Goal: Book appointment/travel/reservation

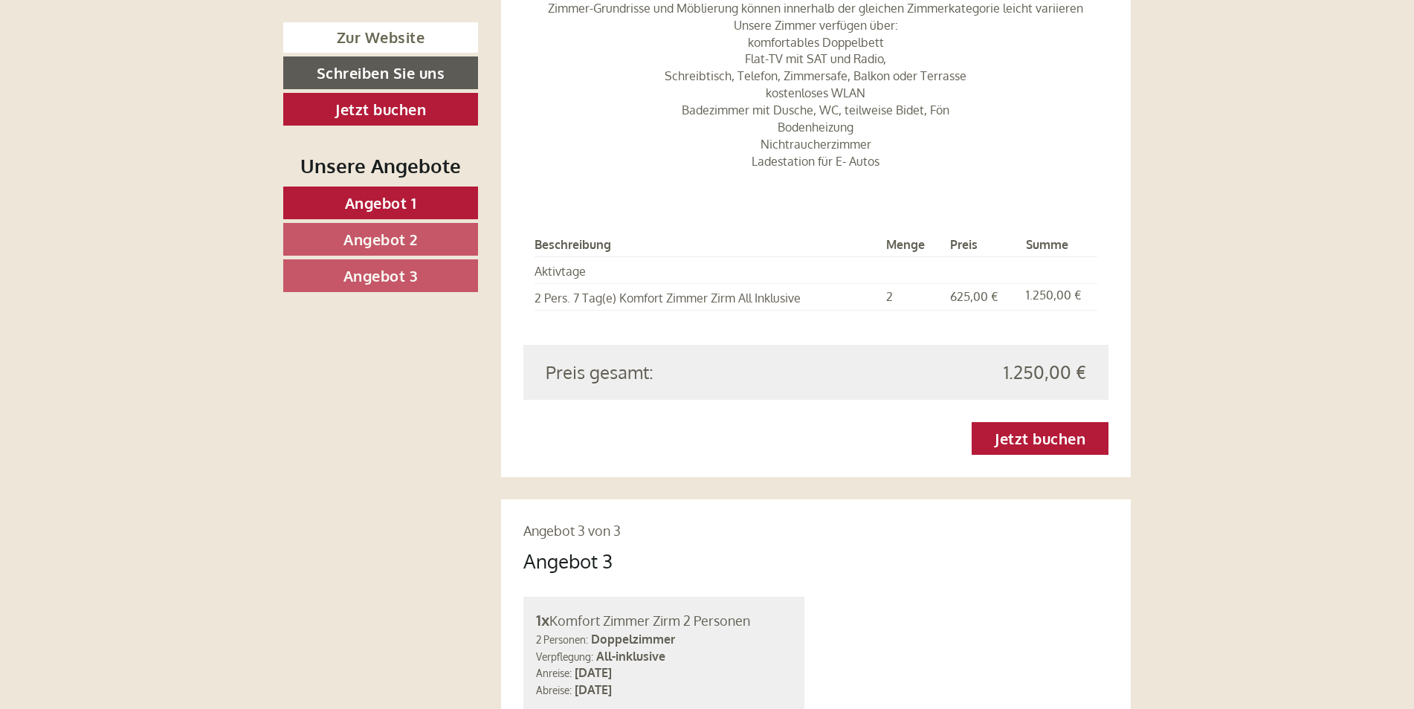
scroll to position [2825, 0]
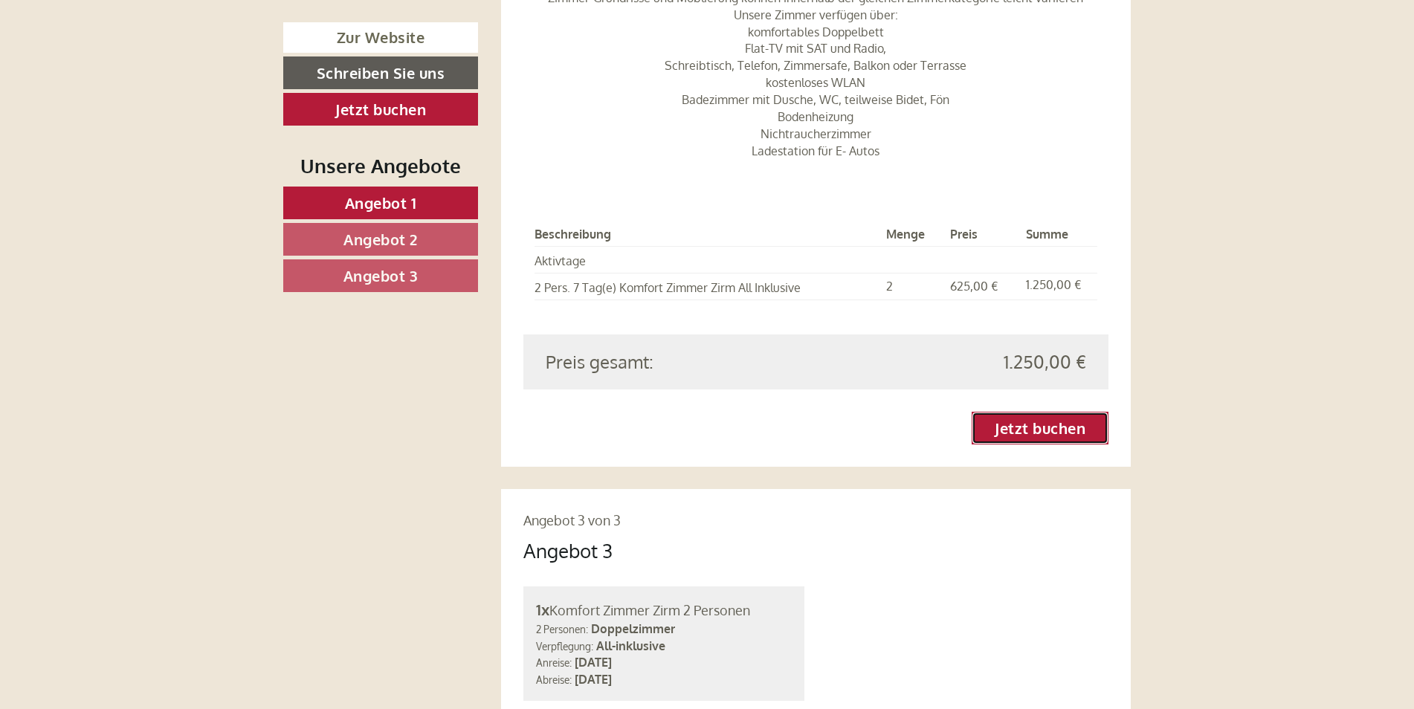
click at [1047, 412] on link "Jetzt buchen" at bounding box center [1040, 428] width 137 height 33
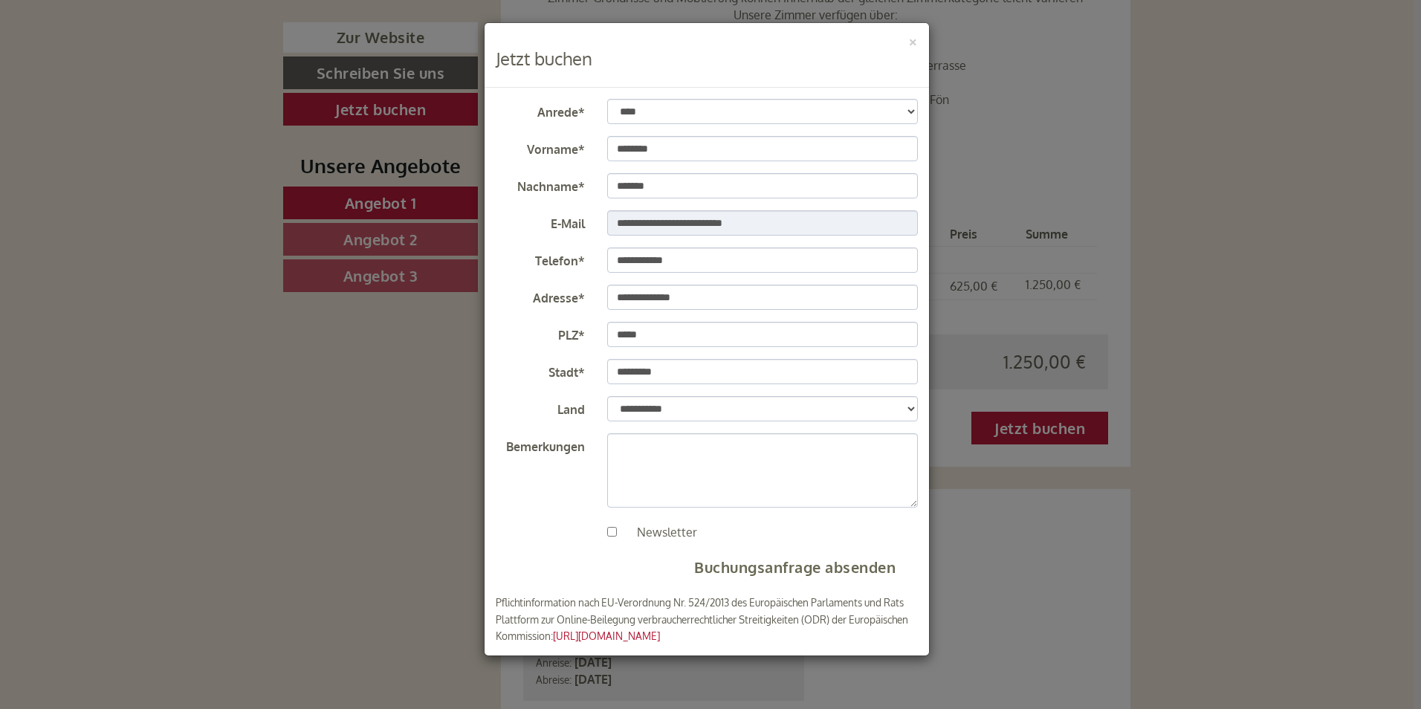
click at [541, 63] on h3 "Jetzt buchen" at bounding box center [707, 58] width 422 height 19
click at [1053, 539] on div "**********" at bounding box center [710, 354] width 1421 height 709
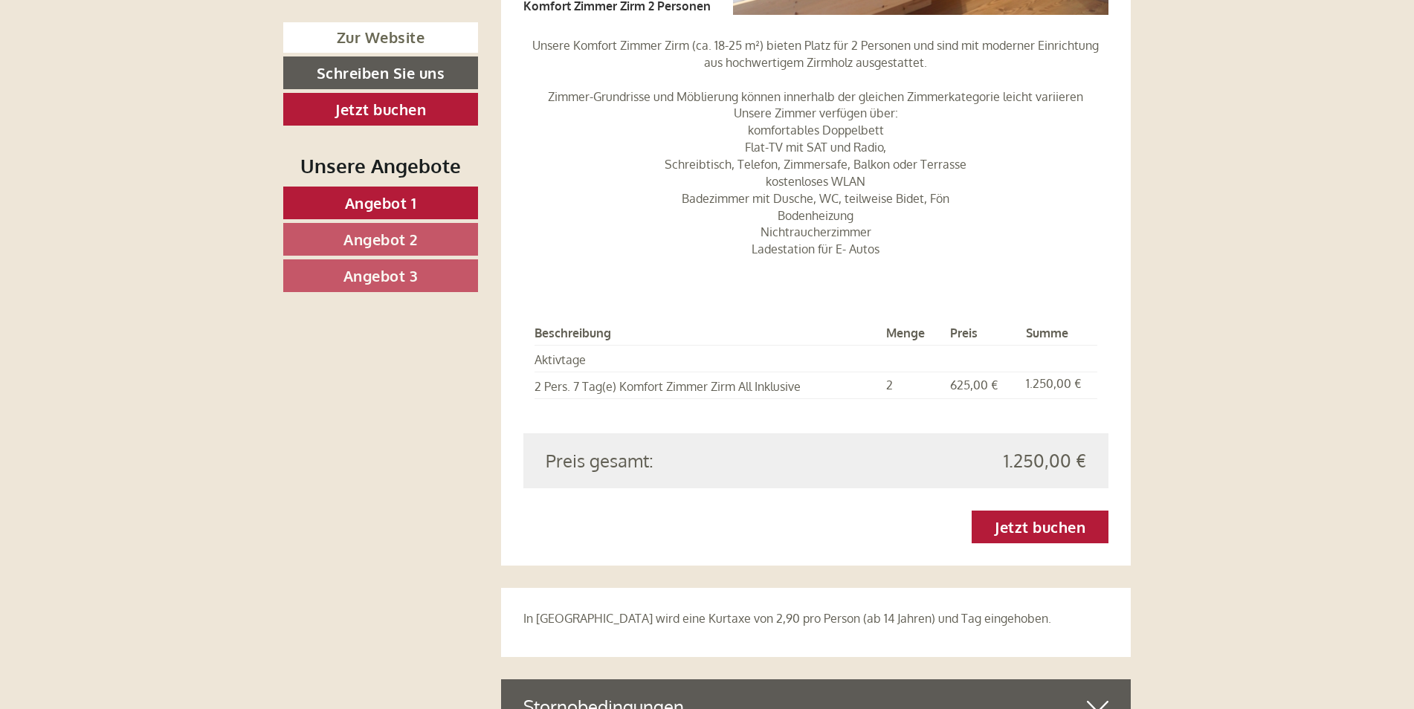
scroll to position [3865, 0]
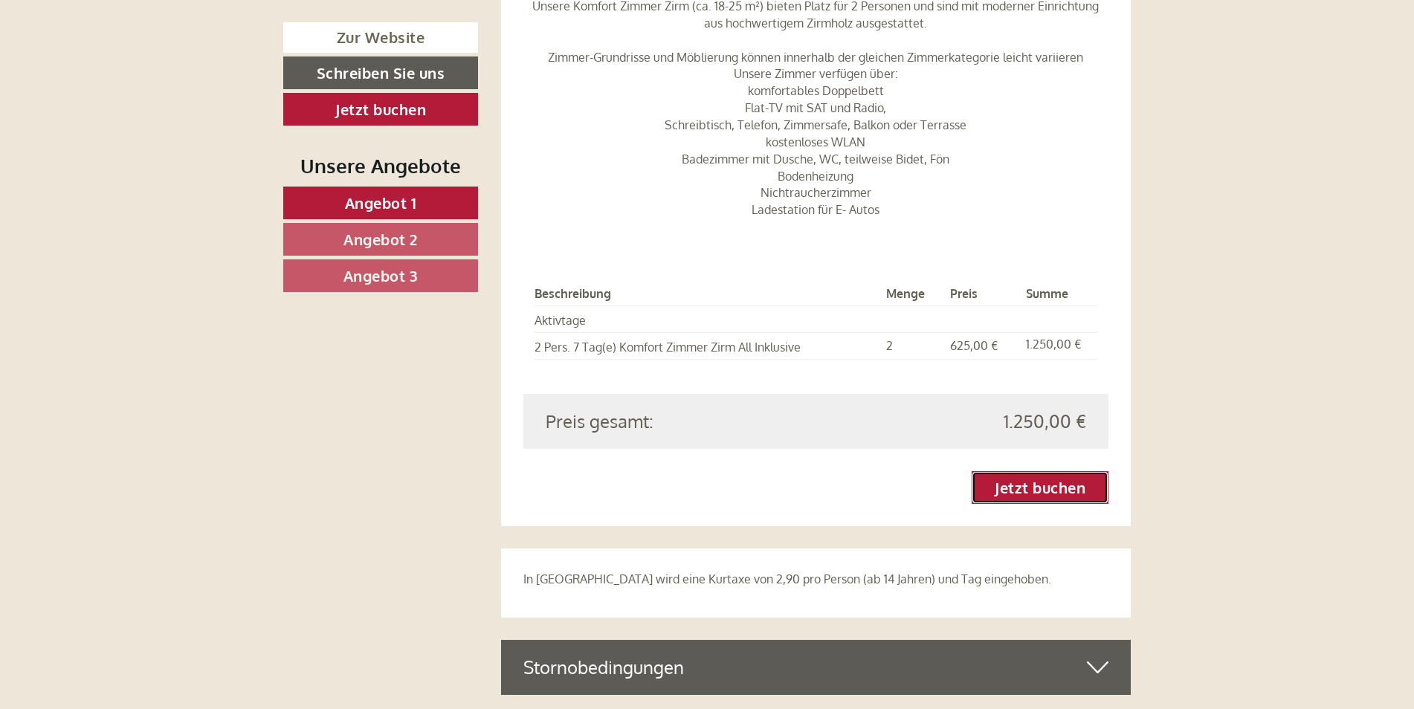
click at [1060, 471] on link "Jetzt buchen" at bounding box center [1040, 487] width 137 height 33
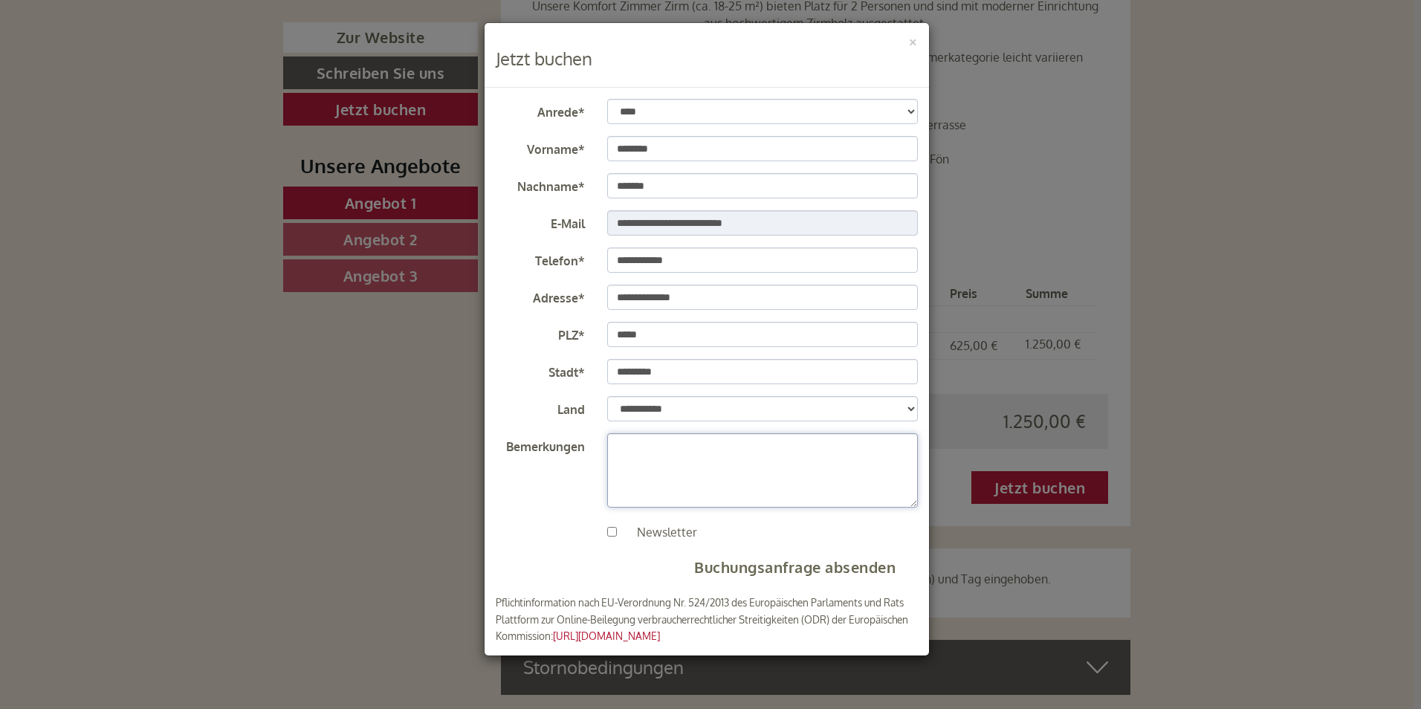
click at [625, 457] on textarea "Bemerkungen" at bounding box center [762, 470] width 311 height 74
type textarea "**********"
click at [802, 572] on button "Buchungsanfrage absenden" at bounding box center [795, 567] width 246 height 30
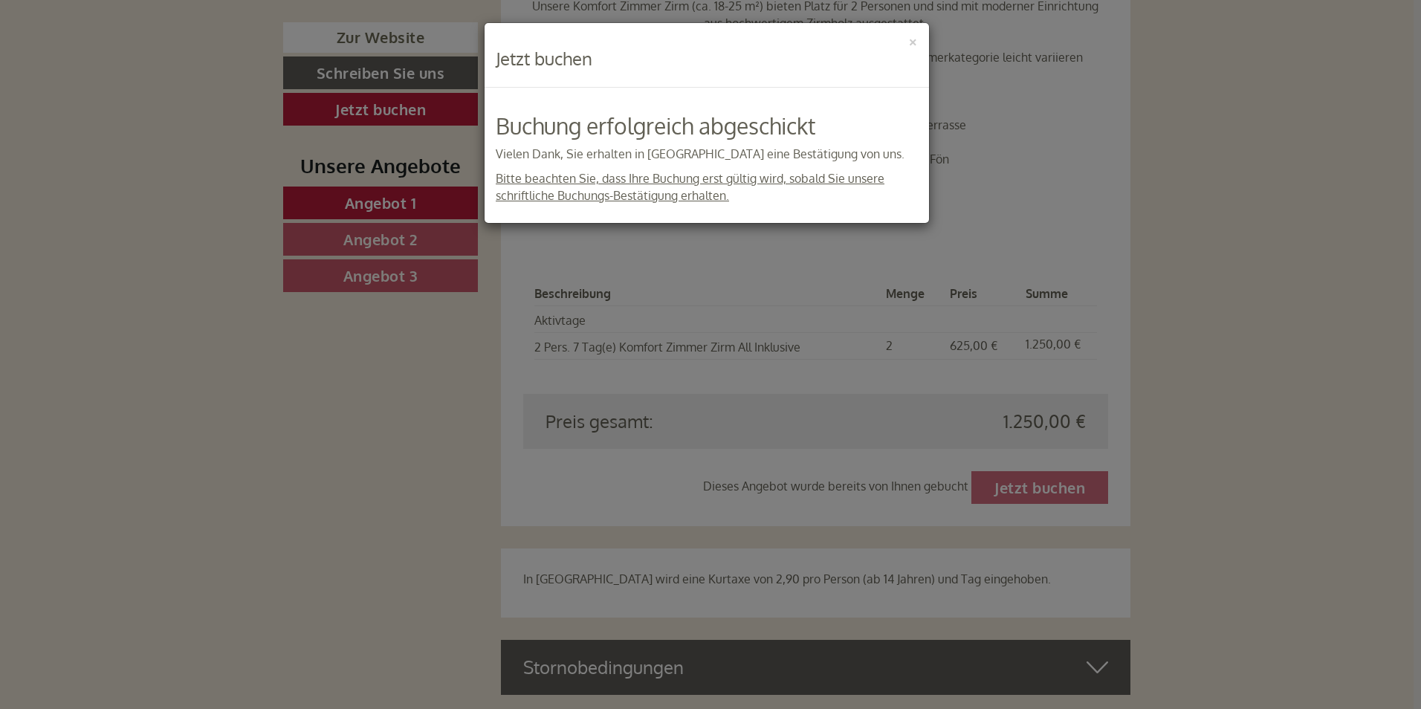
click at [1290, 426] on div "**********" at bounding box center [710, 354] width 1421 height 709
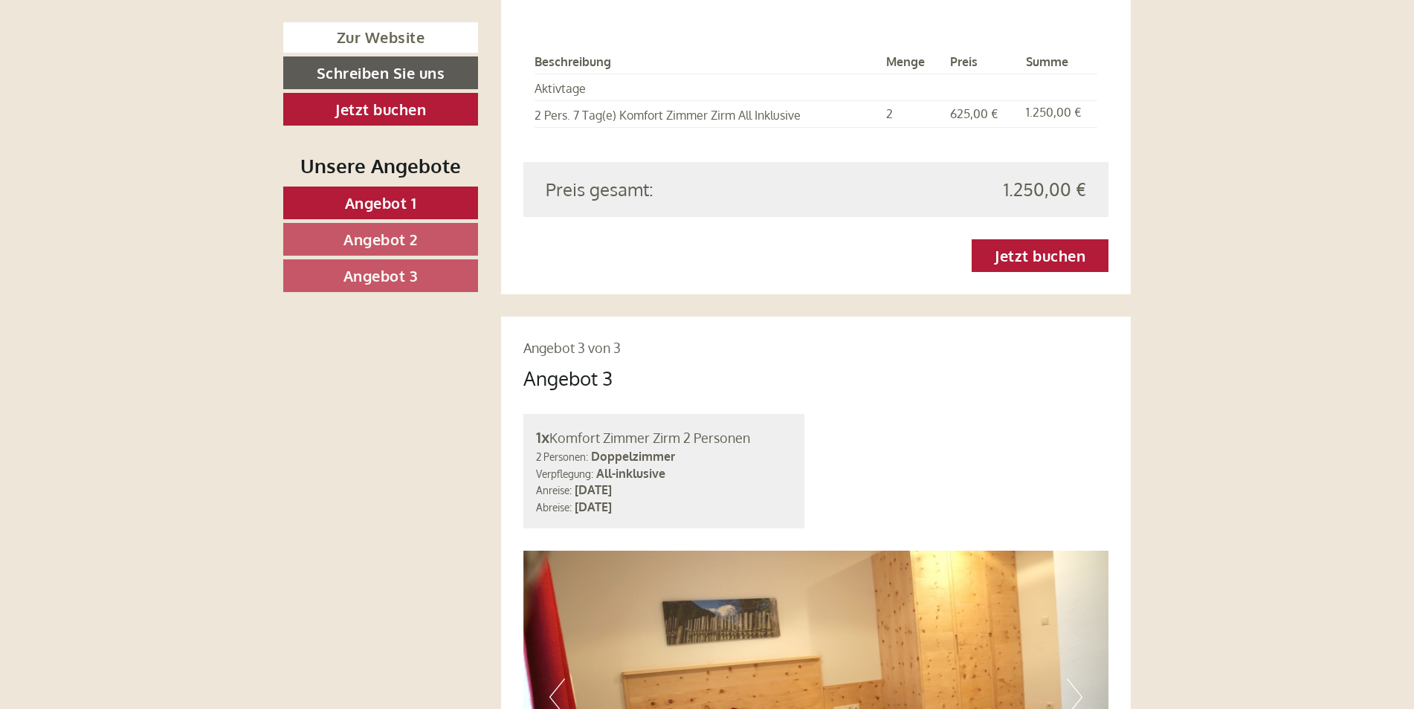
scroll to position [2899, 0]
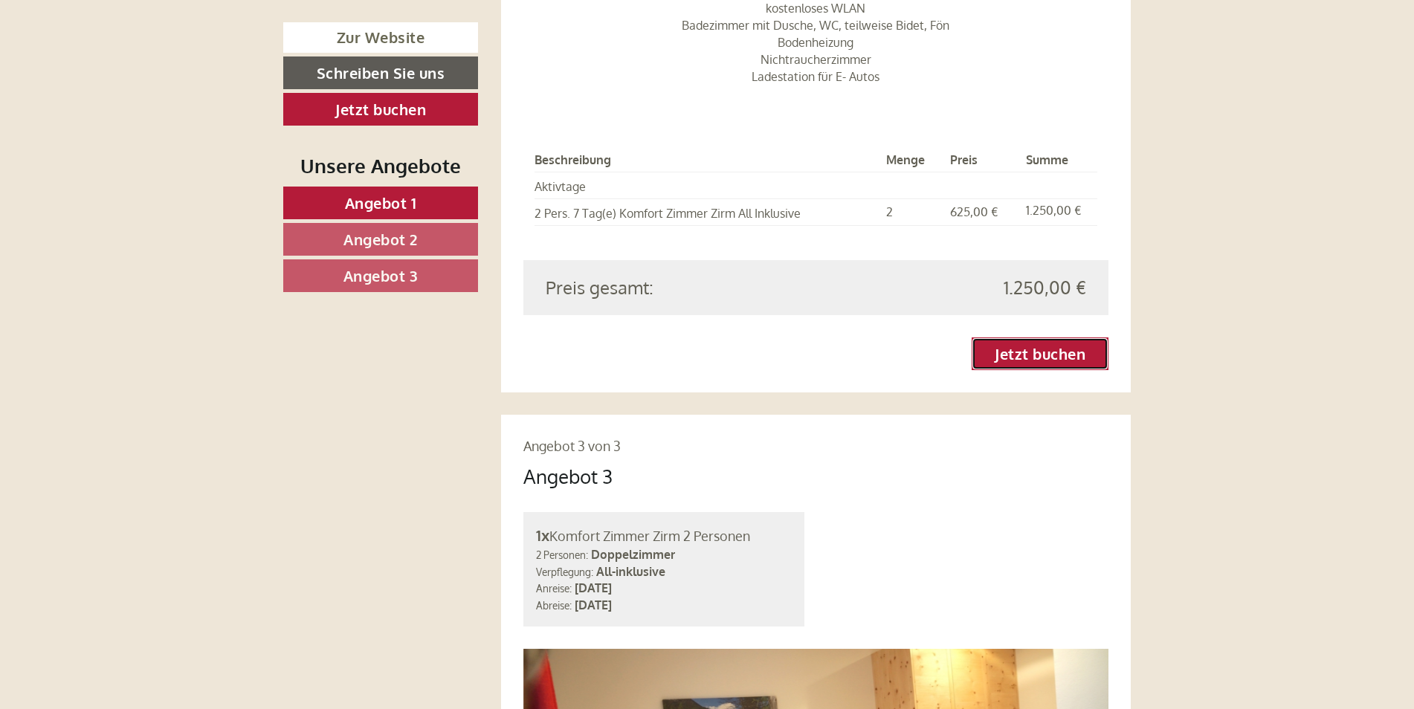
click at [1021, 337] on link "Jetzt buchen" at bounding box center [1040, 353] width 137 height 33
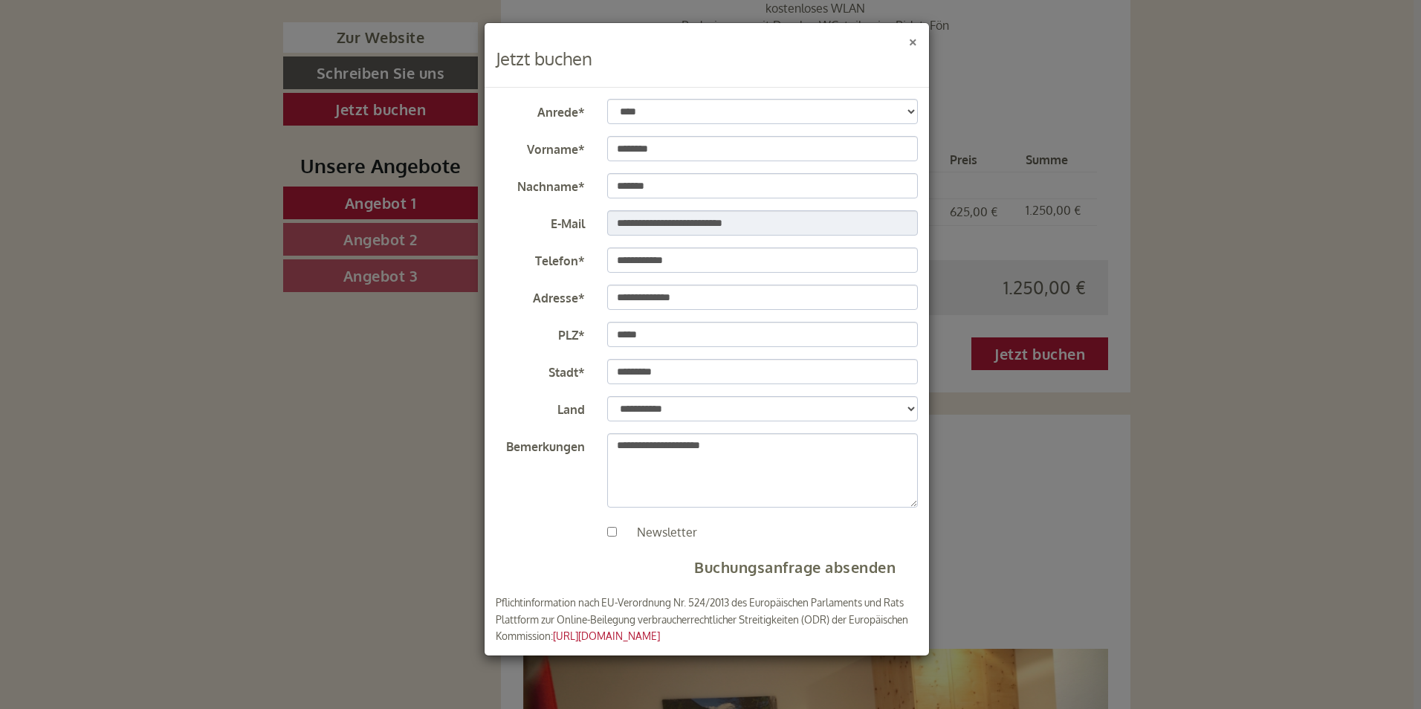
click at [913, 39] on button "×" at bounding box center [913, 41] width 10 height 16
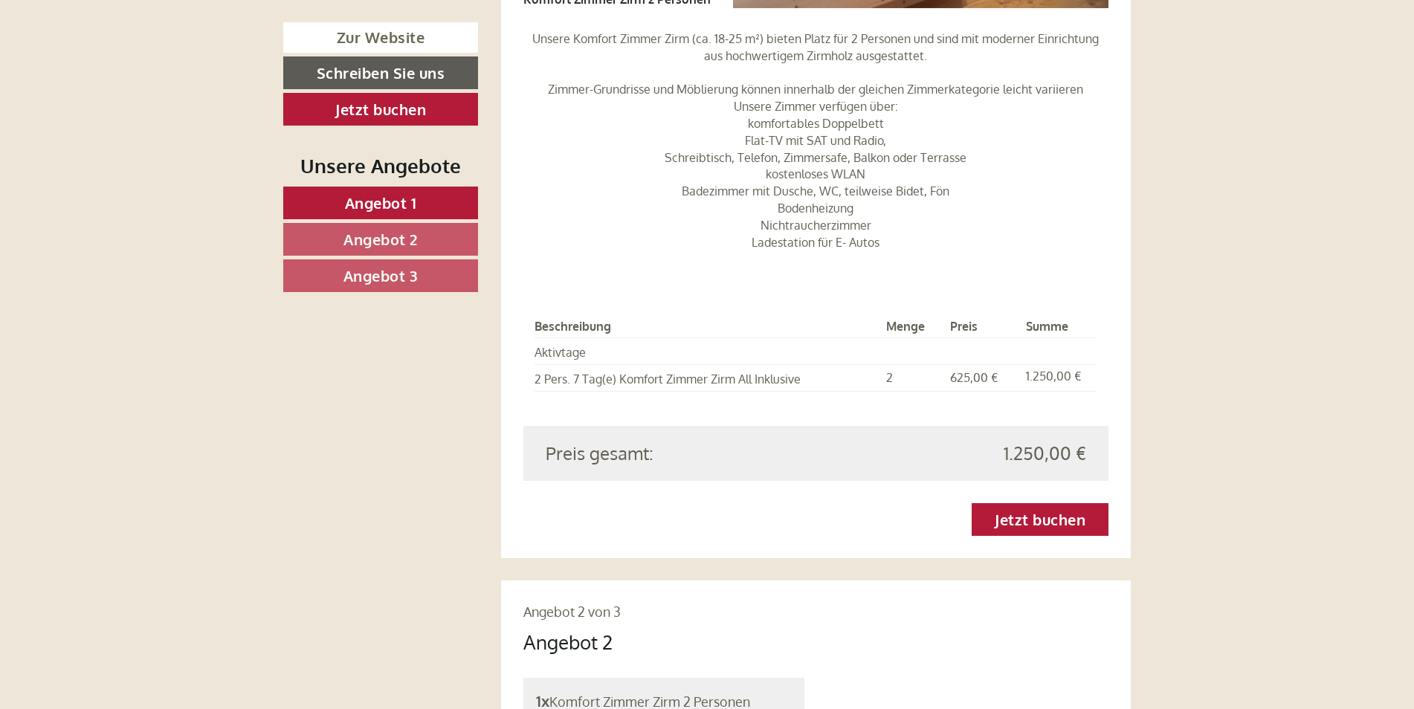
scroll to position [1635, 0]
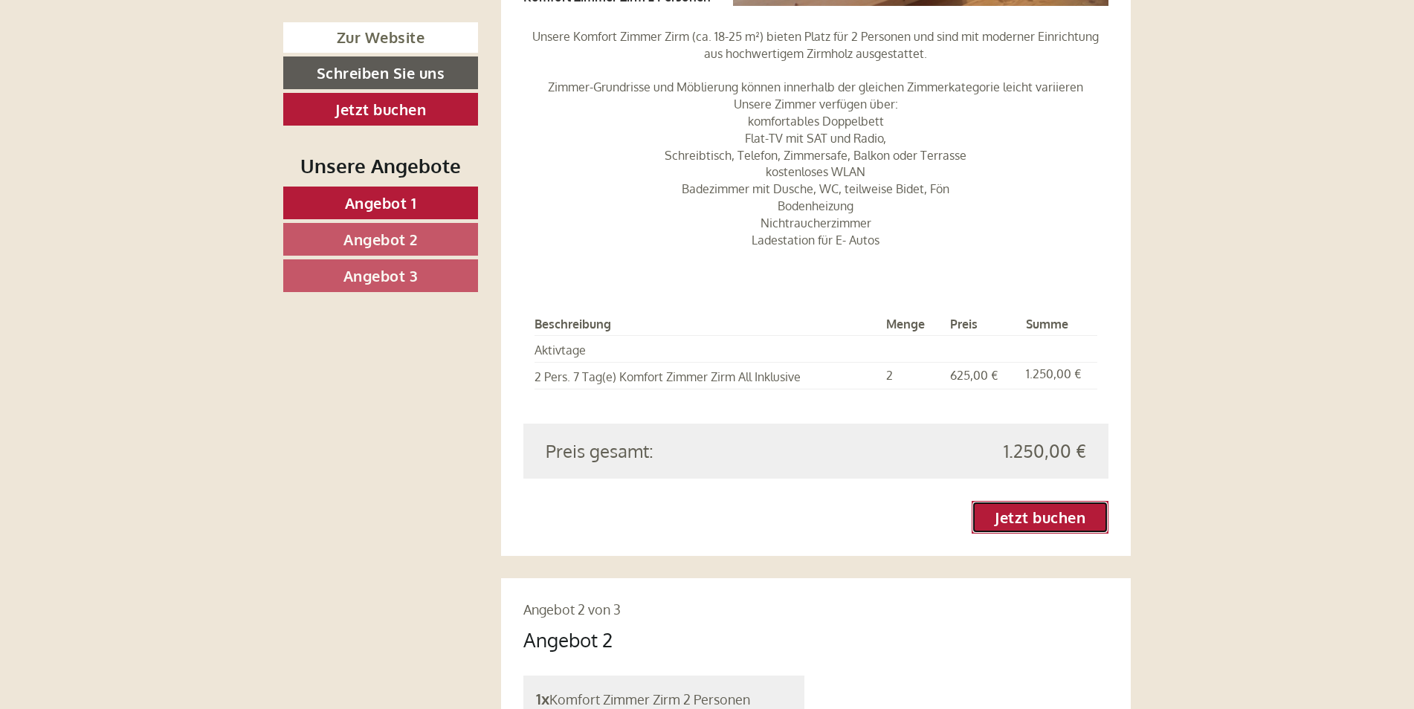
click at [1002, 501] on link "Jetzt buchen" at bounding box center [1040, 517] width 137 height 33
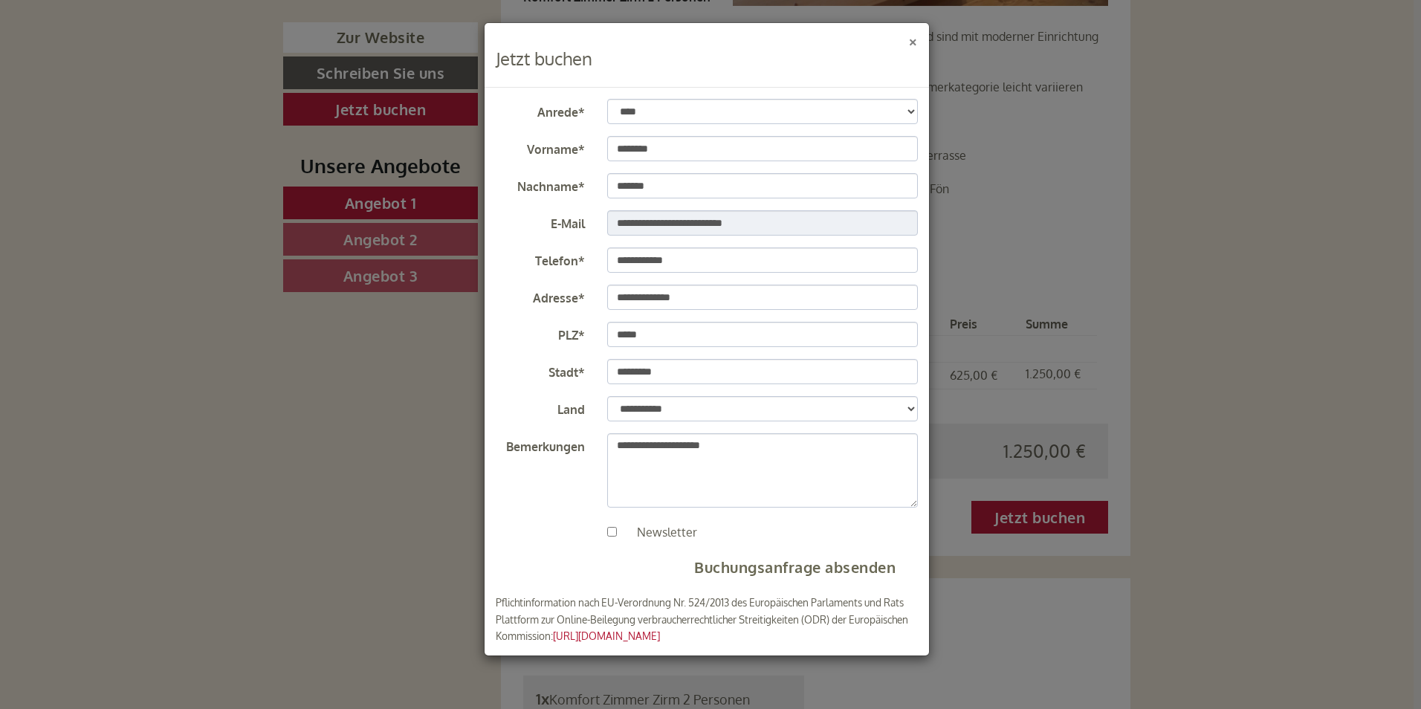
click at [913, 39] on button "×" at bounding box center [913, 41] width 10 height 16
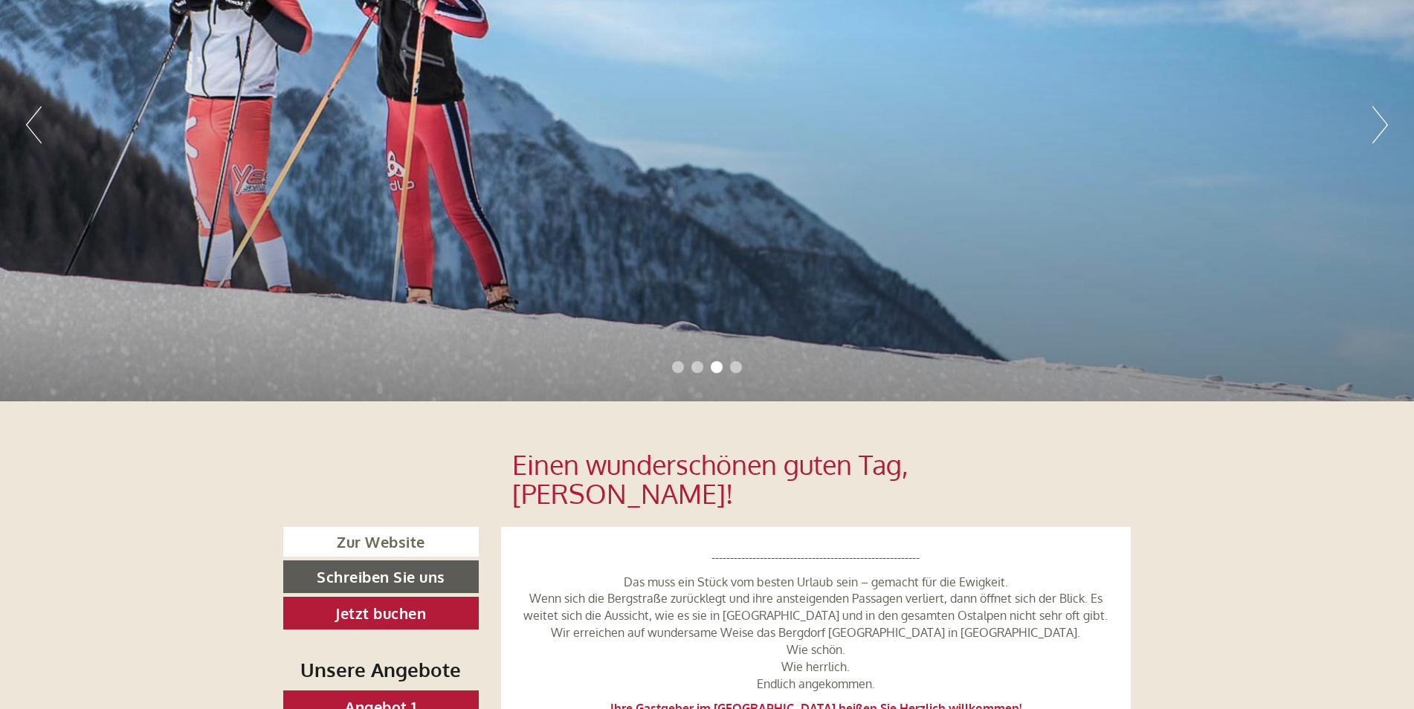
scroll to position [297, 0]
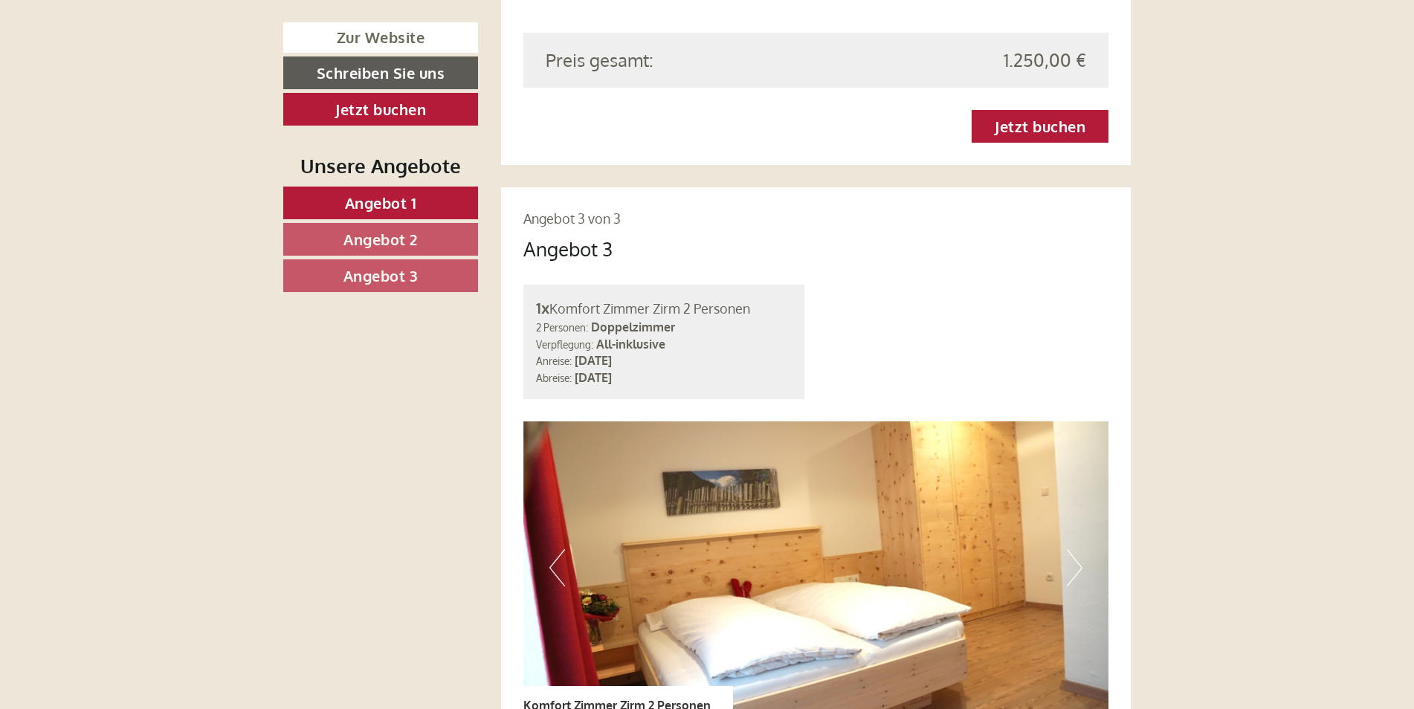
scroll to position [3717, 0]
